Goal: Information Seeking & Learning: Learn about a topic

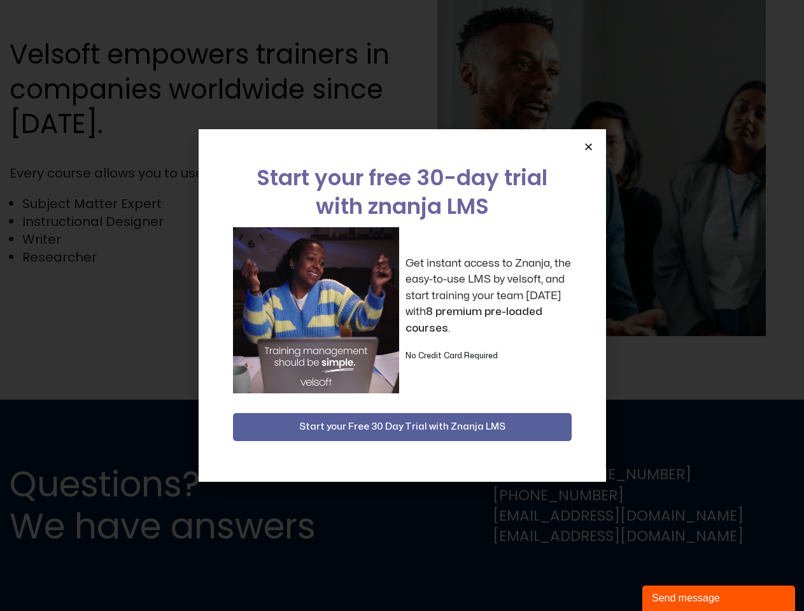
click at [402, 306] on div "Get instant access to Znanja, the easy-to-use LMS by velsoft, and start trainin…" at bounding box center [402, 310] width 339 height 166
click at [588, 146] on icon "Close" at bounding box center [589, 147] width 10 height 10
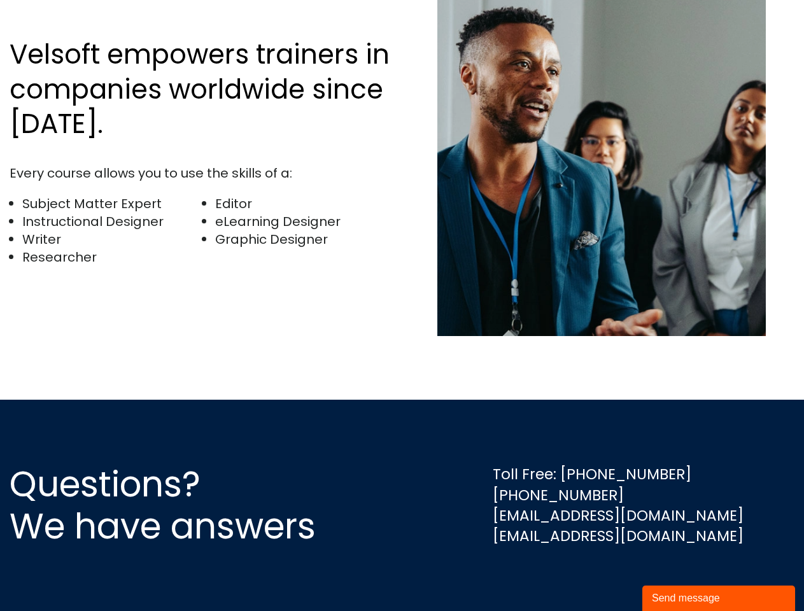
click at [719, 599] on div "Send message" at bounding box center [719, 598] width 134 height 15
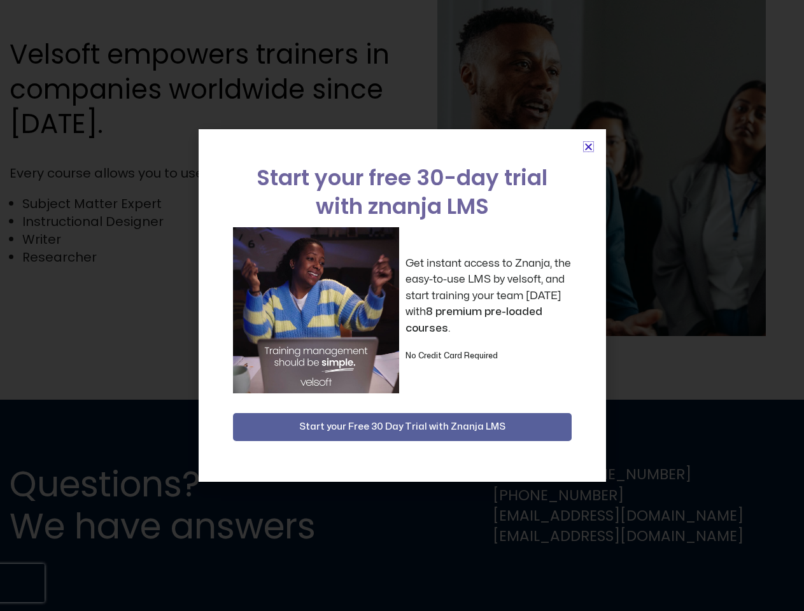
scroll to position [2503, 0]
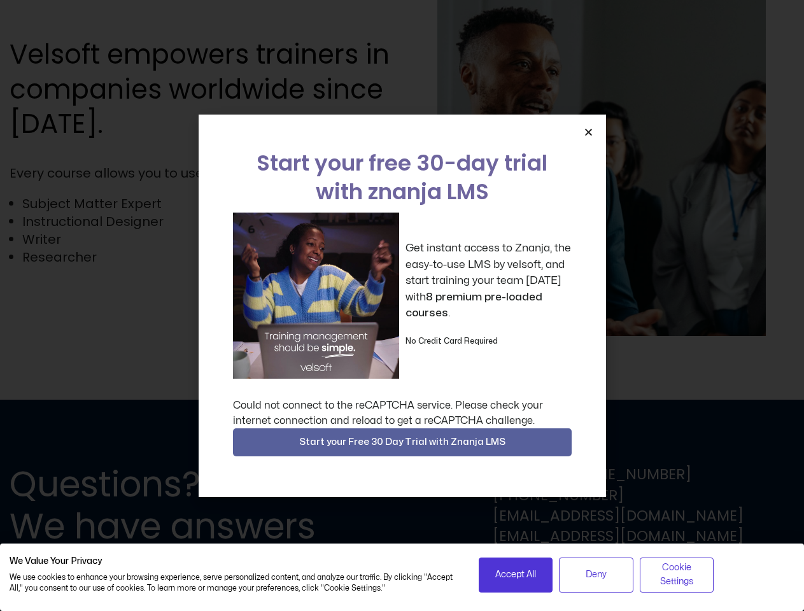
click at [402, 306] on div "Get instant access to Znanja, the easy-to-use LMS by velsoft, and start trainin…" at bounding box center [402, 296] width 339 height 166
click at [588, 132] on icon "Close" at bounding box center [589, 132] width 10 height 10
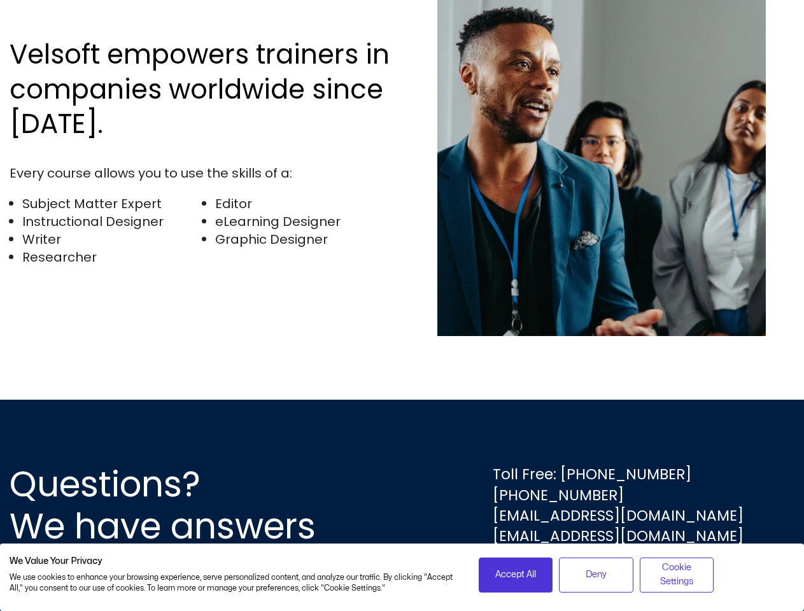
click at [402, 443] on div "Questions? We have answers Toll Free: [PHONE_NUMBER] [PHONE_NUMBER] [EMAIL_ADDR…" at bounding box center [402, 505] width 804 height 211
click at [516, 575] on span "Accept All" at bounding box center [515, 575] width 41 height 14
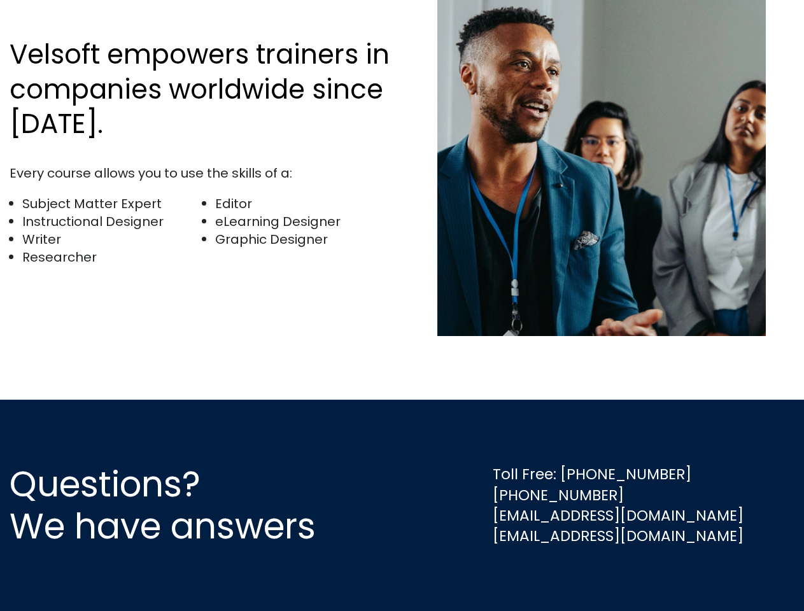
click at [596, 575] on div "Questions? We have answers Toll Free: [PHONE_NUMBER] [PHONE_NUMBER] [EMAIL_ADDR…" at bounding box center [402, 505] width 804 height 211
click at [677, 575] on div "Questions? We have answers Toll Free: [PHONE_NUMBER] [PHONE_NUMBER] [EMAIL_ADDR…" at bounding box center [402, 505] width 804 height 211
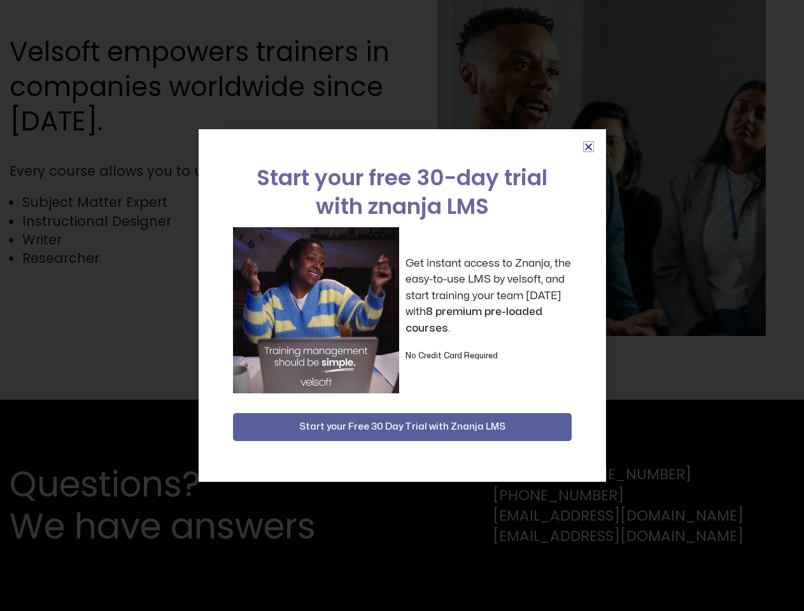
scroll to position [2786, 0]
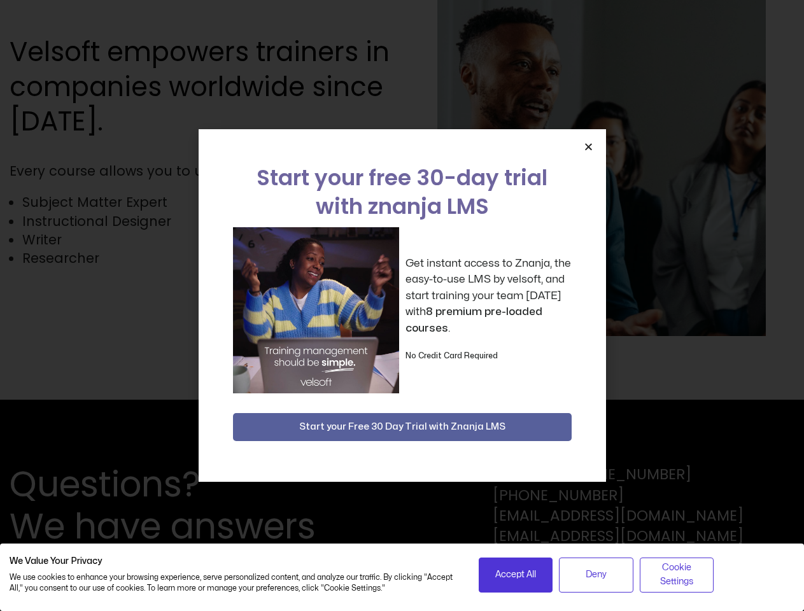
click at [402, 306] on div "Get instant access to Znanja, the easy-to-use LMS by velsoft, and start trainin…" at bounding box center [402, 310] width 339 height 166
click at [588, 146] on icon "Close" at bounding box center [589, 147] width 10 height 10
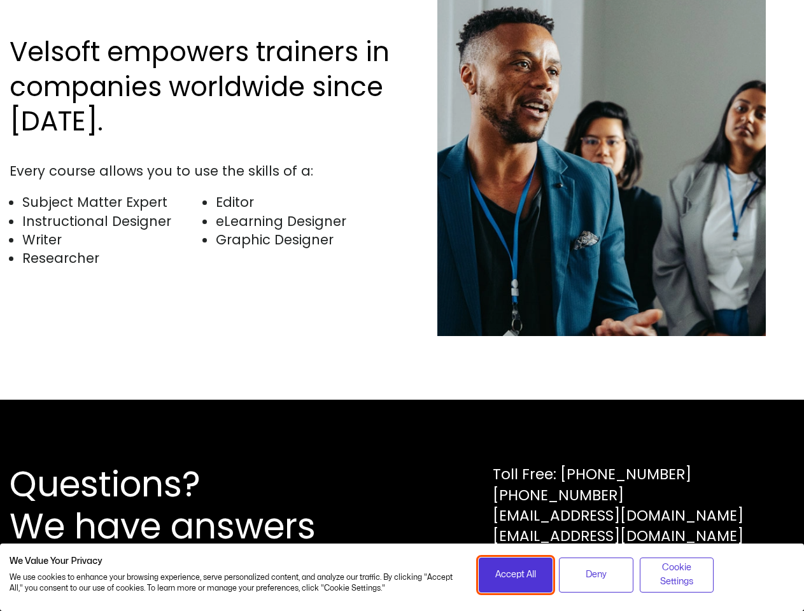
click at [516, 575] on span "Accept All" at bounding box center [515, 575] width 41 height 14
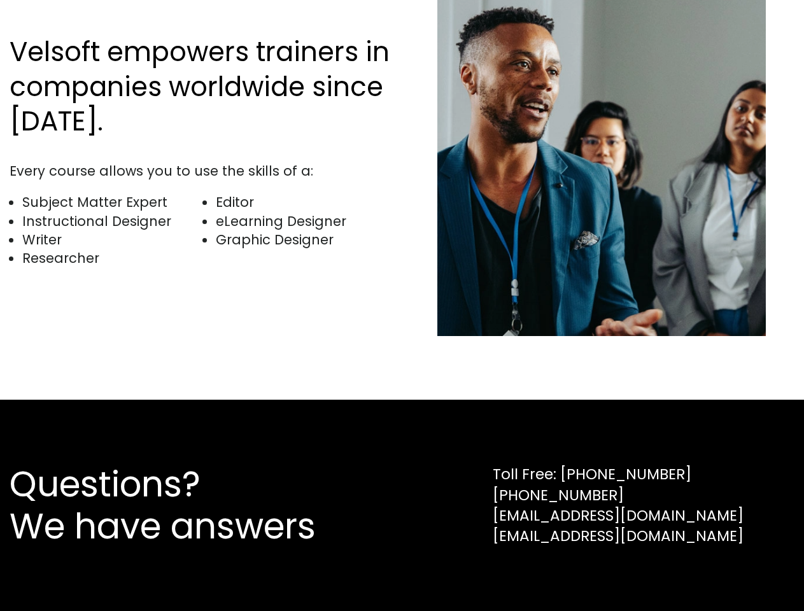
click at [596, 575] on div "Questions? We have answers Toll Free: [PHONE_NUMBER] [PHONE_NUMBER] [EMAIL_ADDR…" at bounding box center [402, 505] width 804 height 211
click at [677, 575] on div "Questions? We have answers Toll Free: [PHONE_NUMBER] [PHONE_NUMBER] [EMAIL_ADDR…" at bounding box center [402, 505] width 804 height 211
